Goal: Task Accomplishment & Management: Use online tool/utility

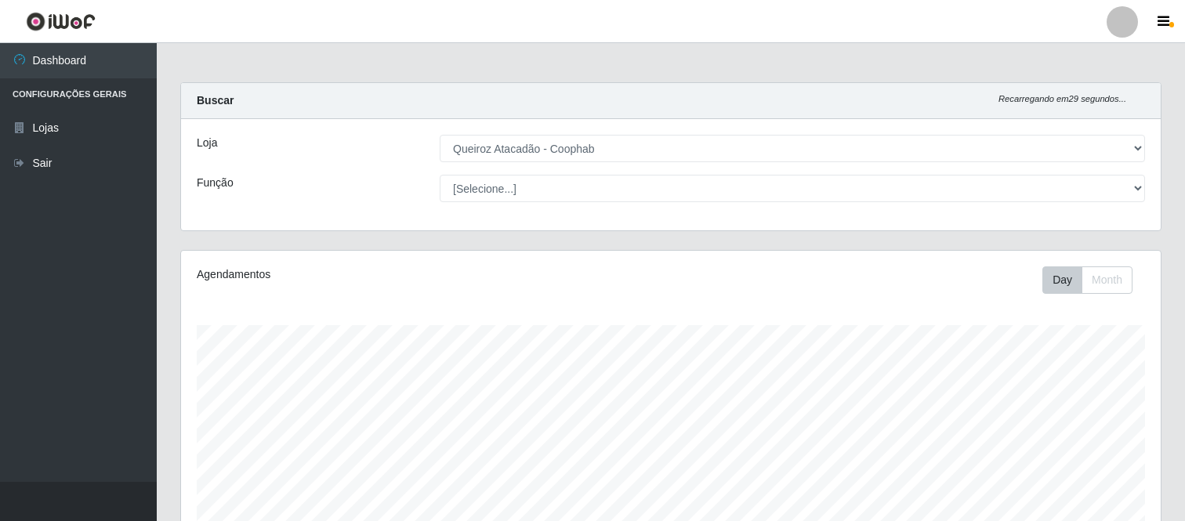
select select "463"
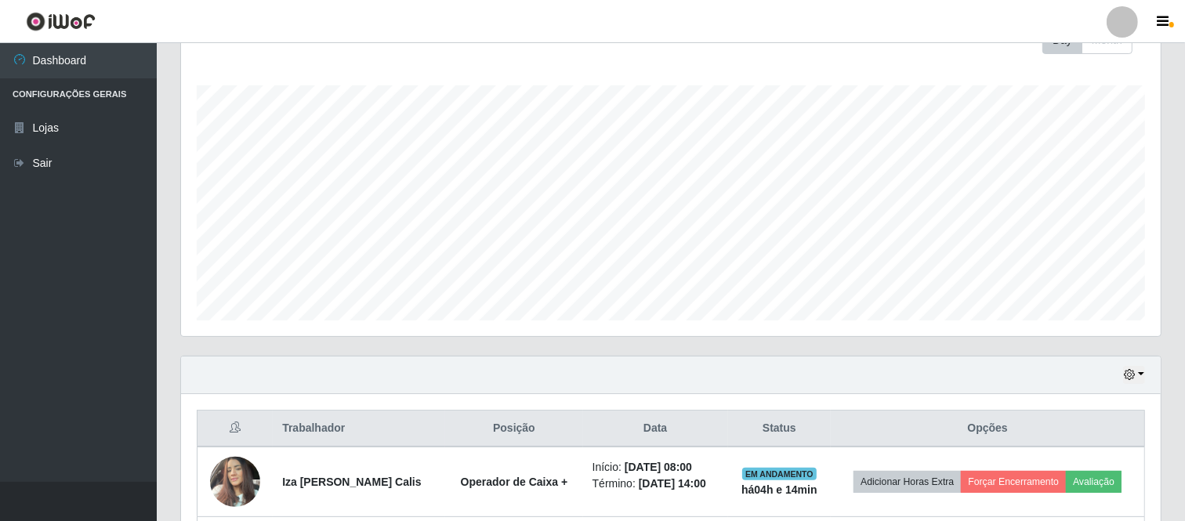
scroll to position [324, 979]
click at [1119, 20] on div at bounding box center [1121, 21] width 31 height 31
click at [1073, 57] on button "Perfil" at bounding box center [1091, 56] width 141 height 33
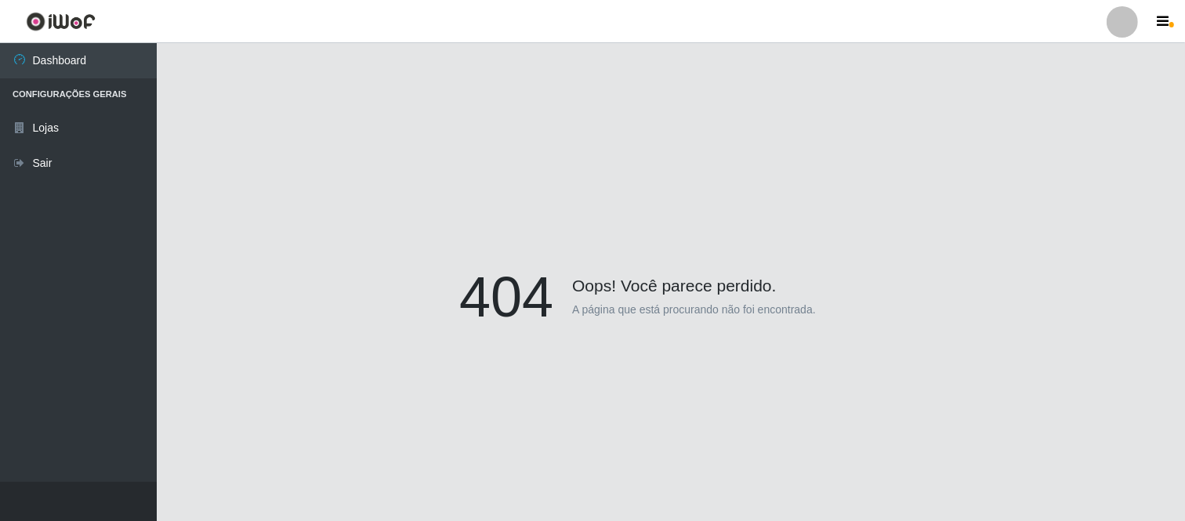
scroll to position [87, 0]
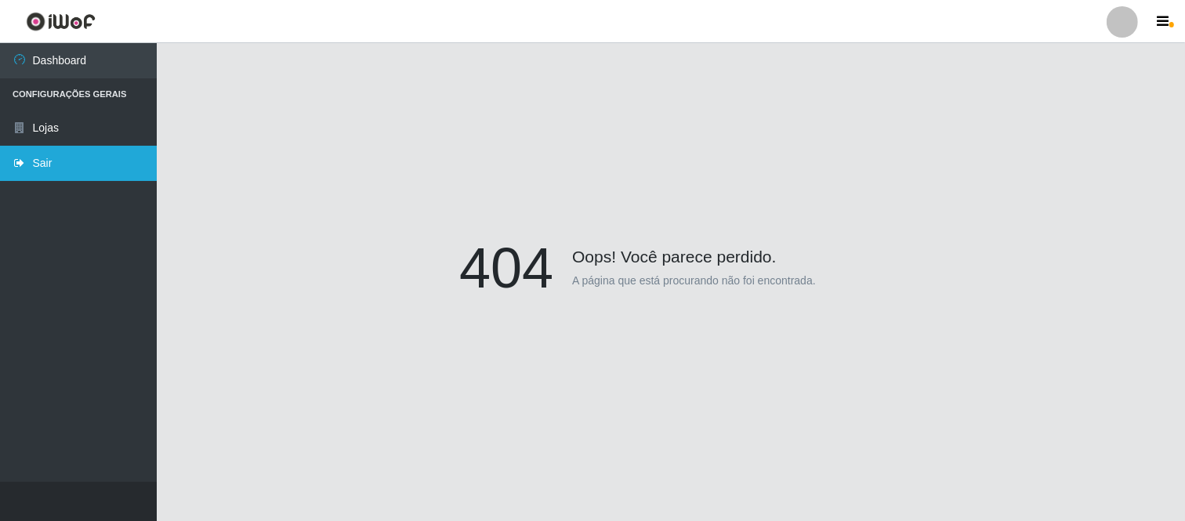
click at [55, 165] on link "Sair" at bounding box center [78, 163] width 157 height 35
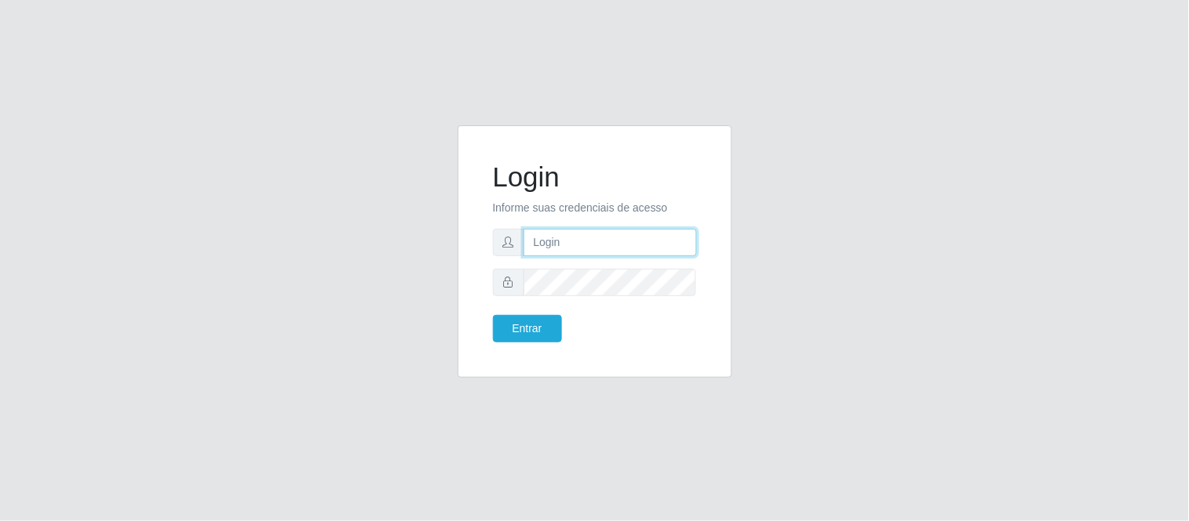
click at [561, 245] on input "text" at bounding box center [609, 242] width 173 height 27
type input "[EMAIL_ADDRESS][DOMAIN_NAME]"
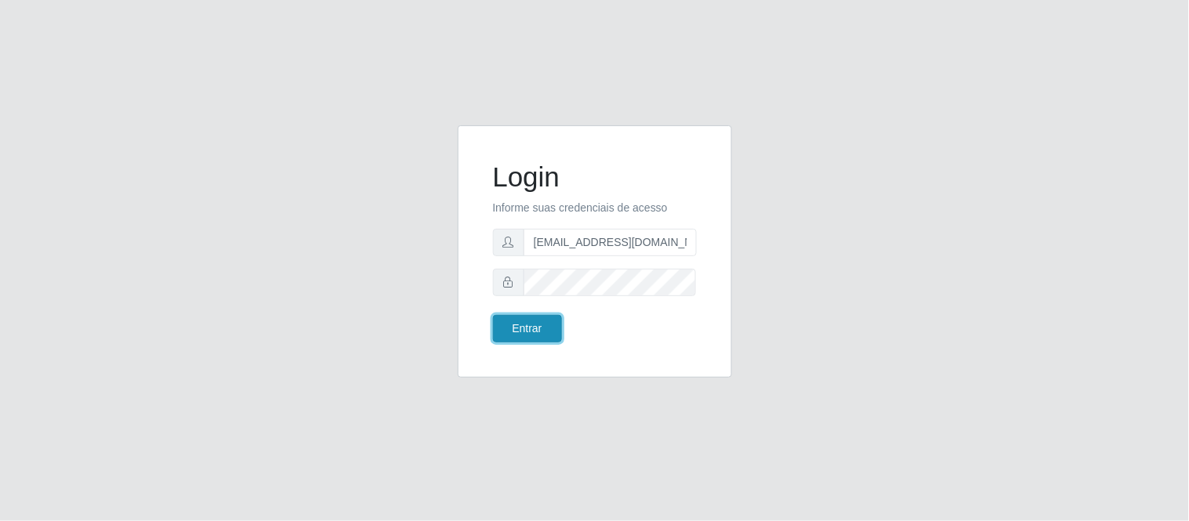
click at [516, 328] on button "Entrar" at bounding box center [527, 328] width 69 height 27
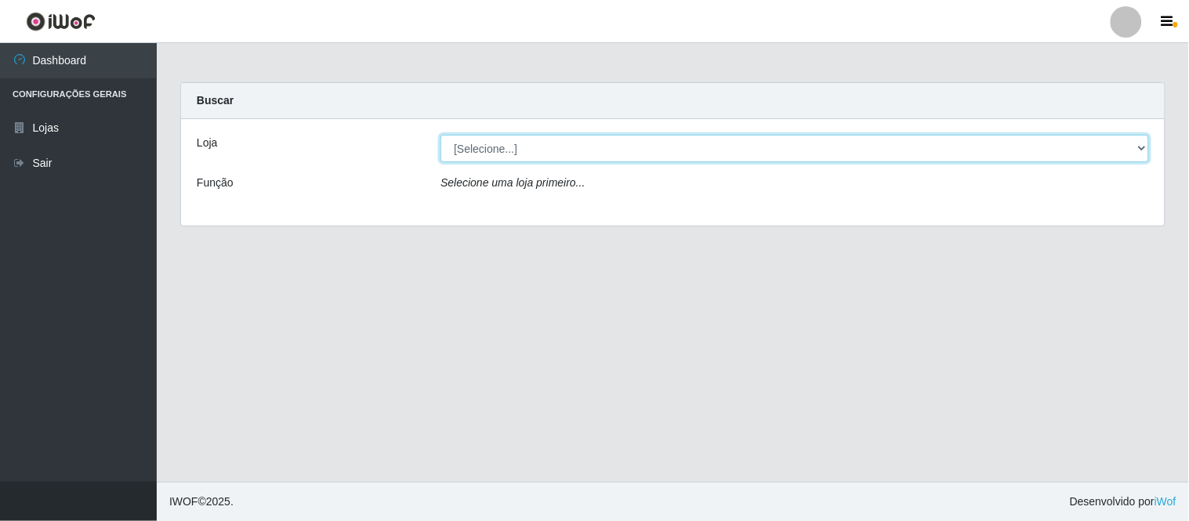
click at [1138, 153] on select "[Selecione...] Queiroz Atacadão - Coophab" at bounding box center [794, 148] width 708 height 27
select select "463"
click at [440, 135] on select "[Selecione...] Queiroz Atacadão - Coophab" at bounding box center [794, 148] width 708 height 27
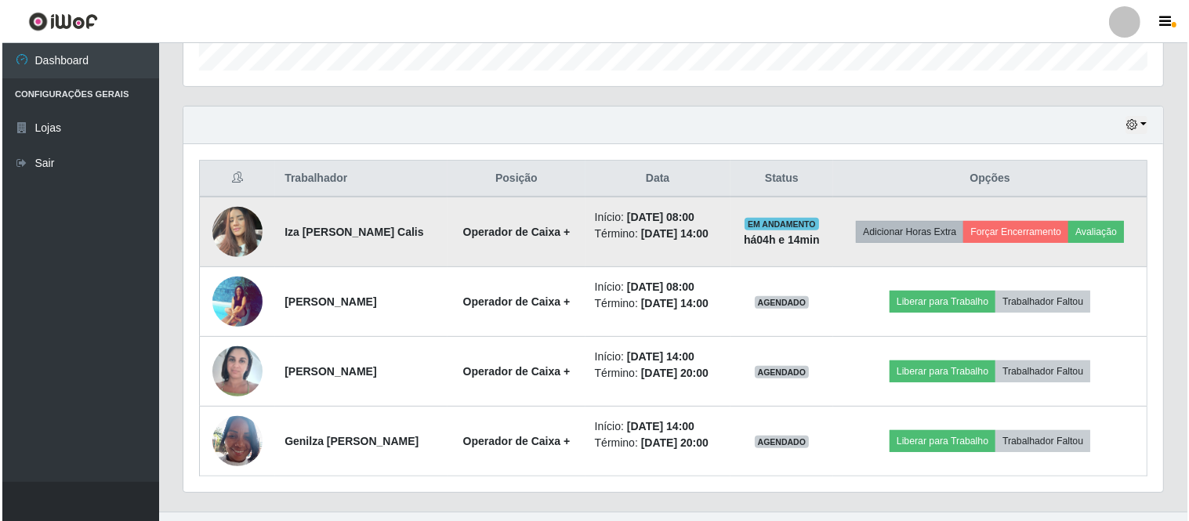
scroll to position [519, 0]
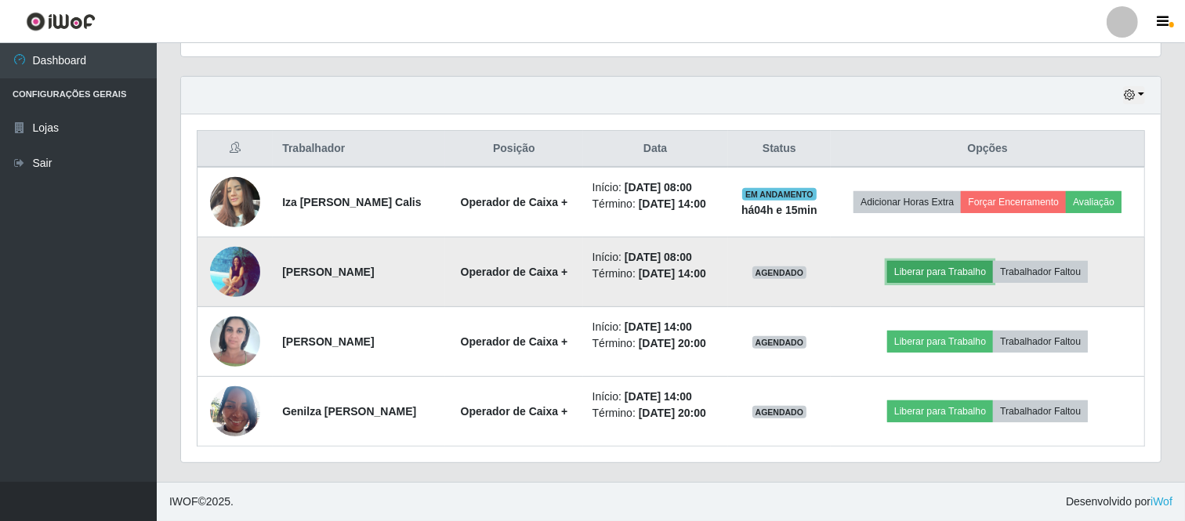
click at [940, 273] on button "Liberar para Trabalho" at bounding box center [940, 272] width 106 height 22
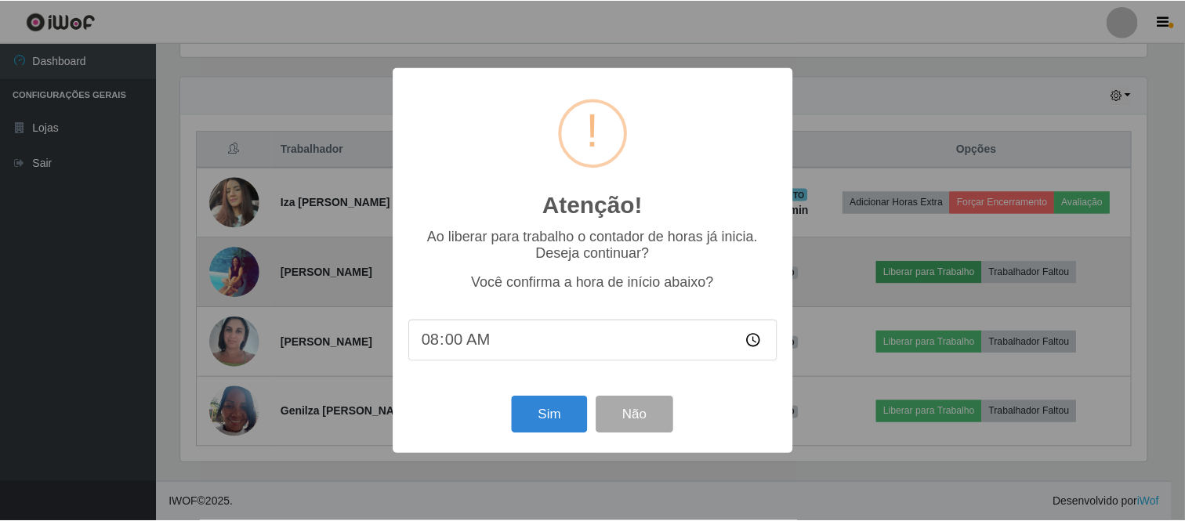
scroll to position [324, 969]
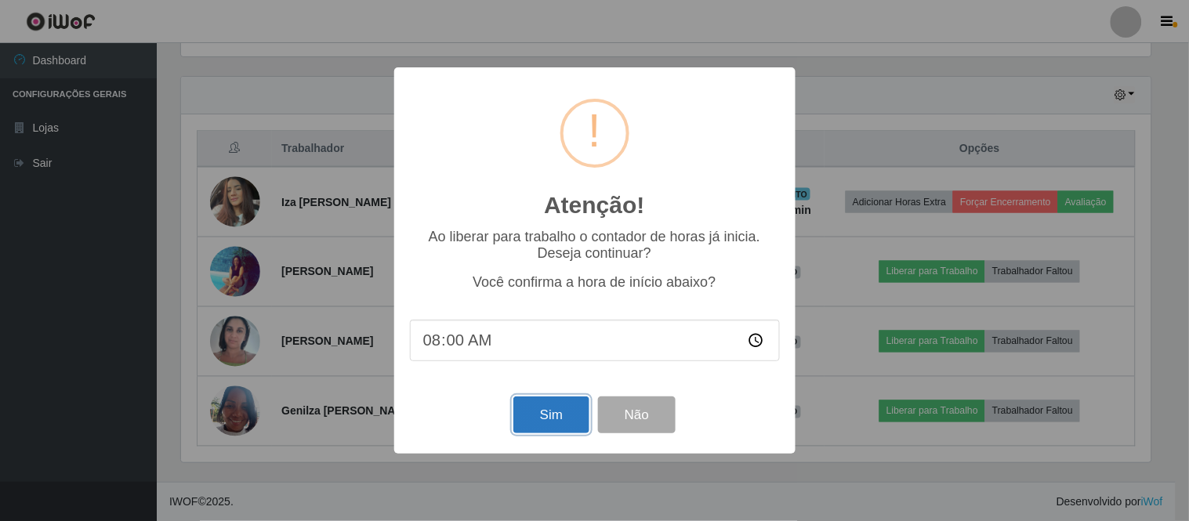
click at [552, 422] on button "Sim" at bounding box center [551, 414] width 76 height 37
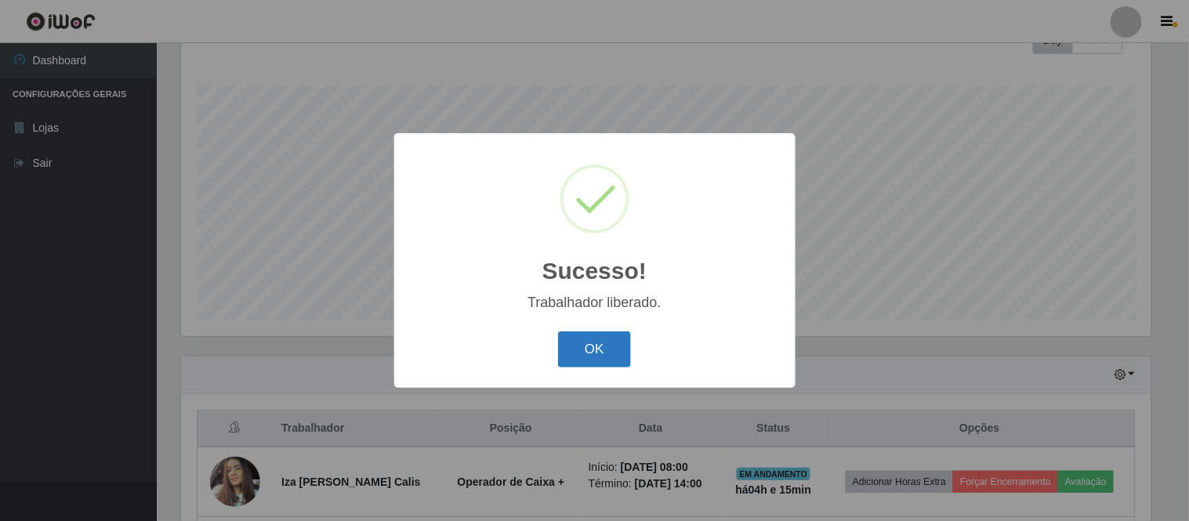
click at [572, 345] on button "OK" at bounding box center [594, 349] width 73 height 37
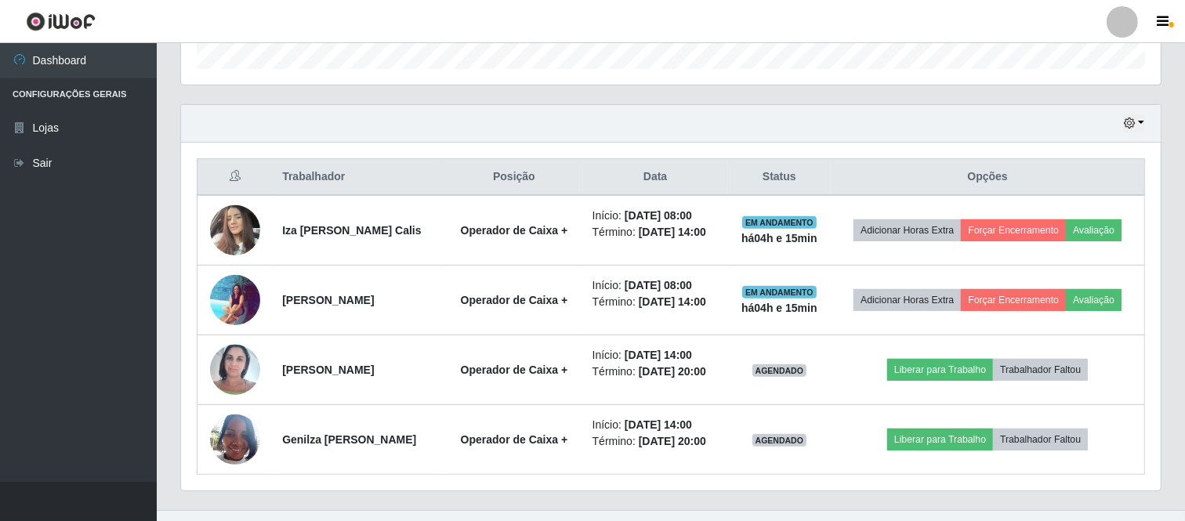
scroll to position [501, 0]
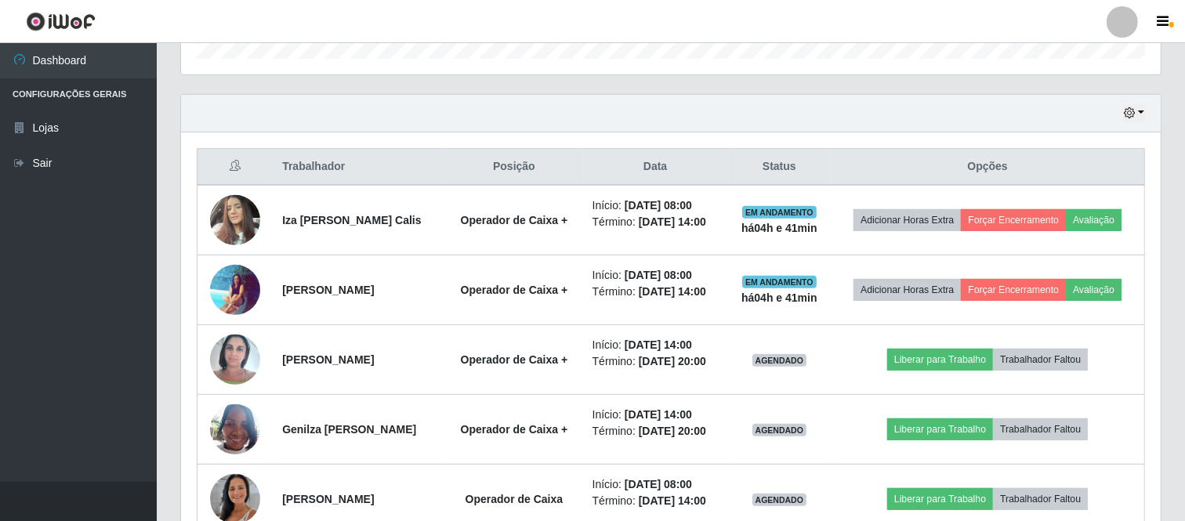
click at [1150, 394] on div "Trabalhador Posição Data Status Opções Iza [PERSON_NAME] Calis Operador de Caix…" at bounding box center [670, 410] width 979 height 557
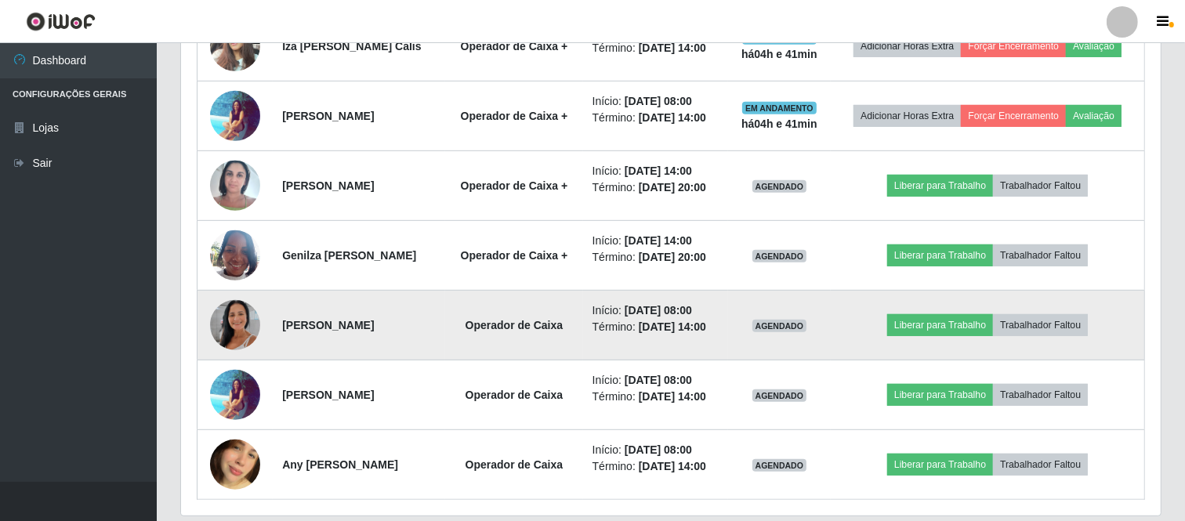
scroll to position [519, 0]
